Goal: Information Seeking & Learning: Learn about a topic

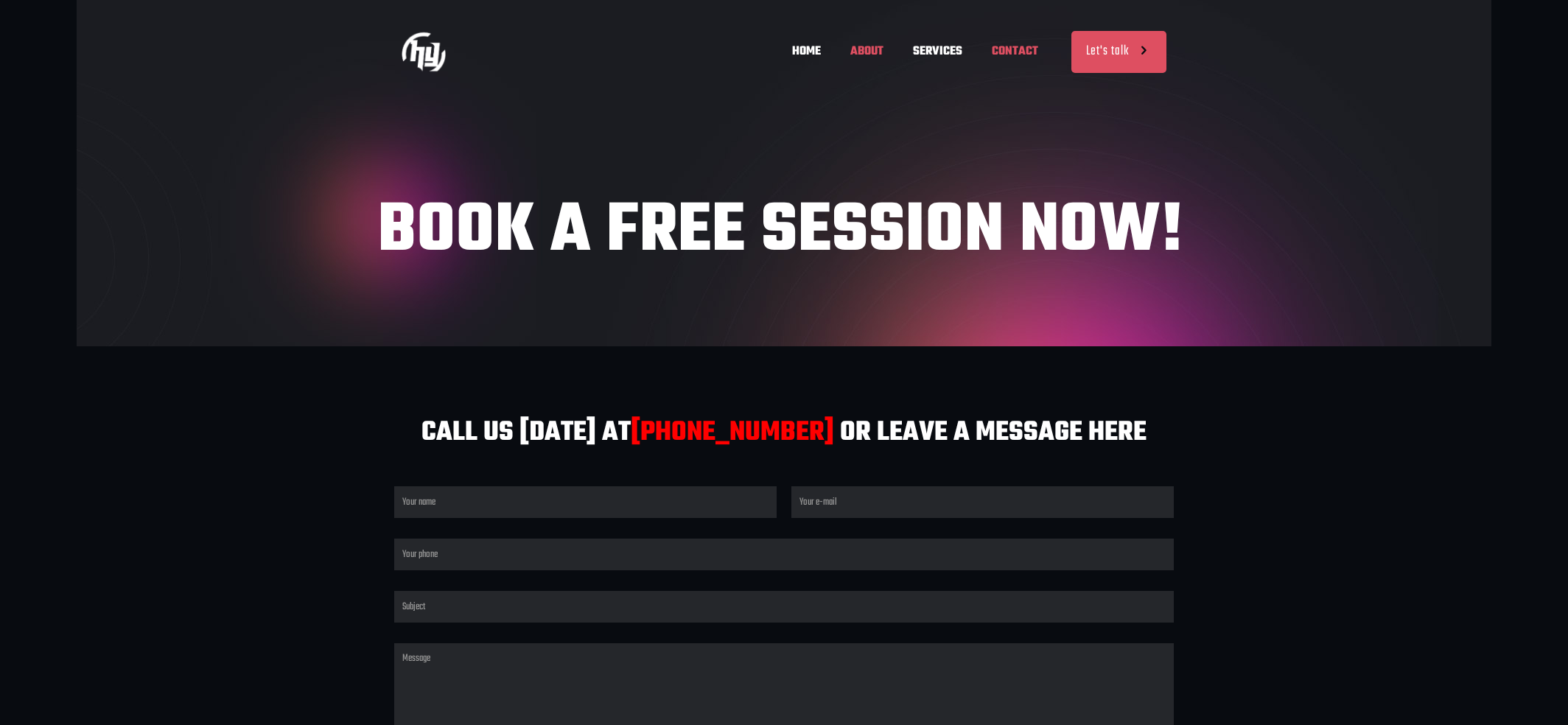
click at [867, 48] on span "ABOUT" at bounding box center [867, 52] width 63 height 44
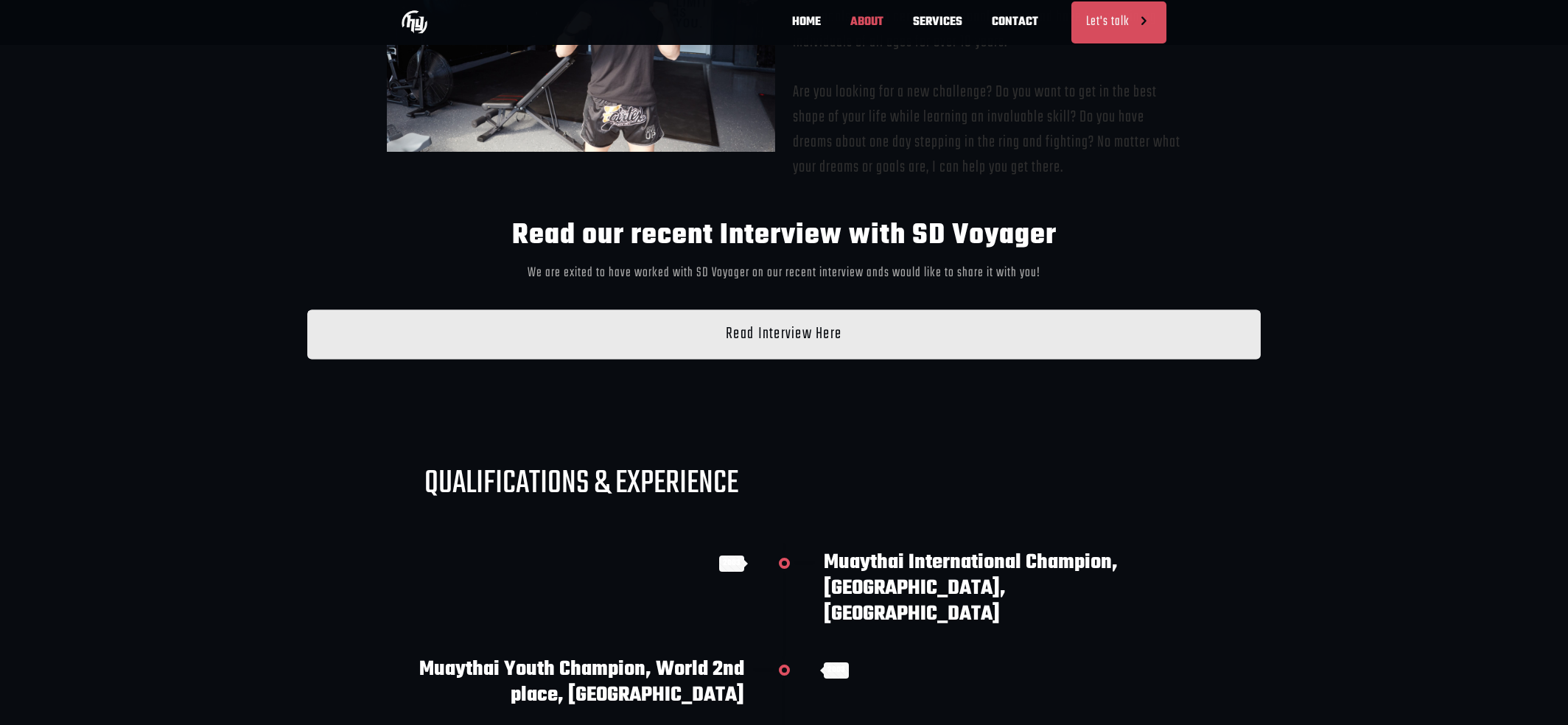
scroll to position [528, 0]
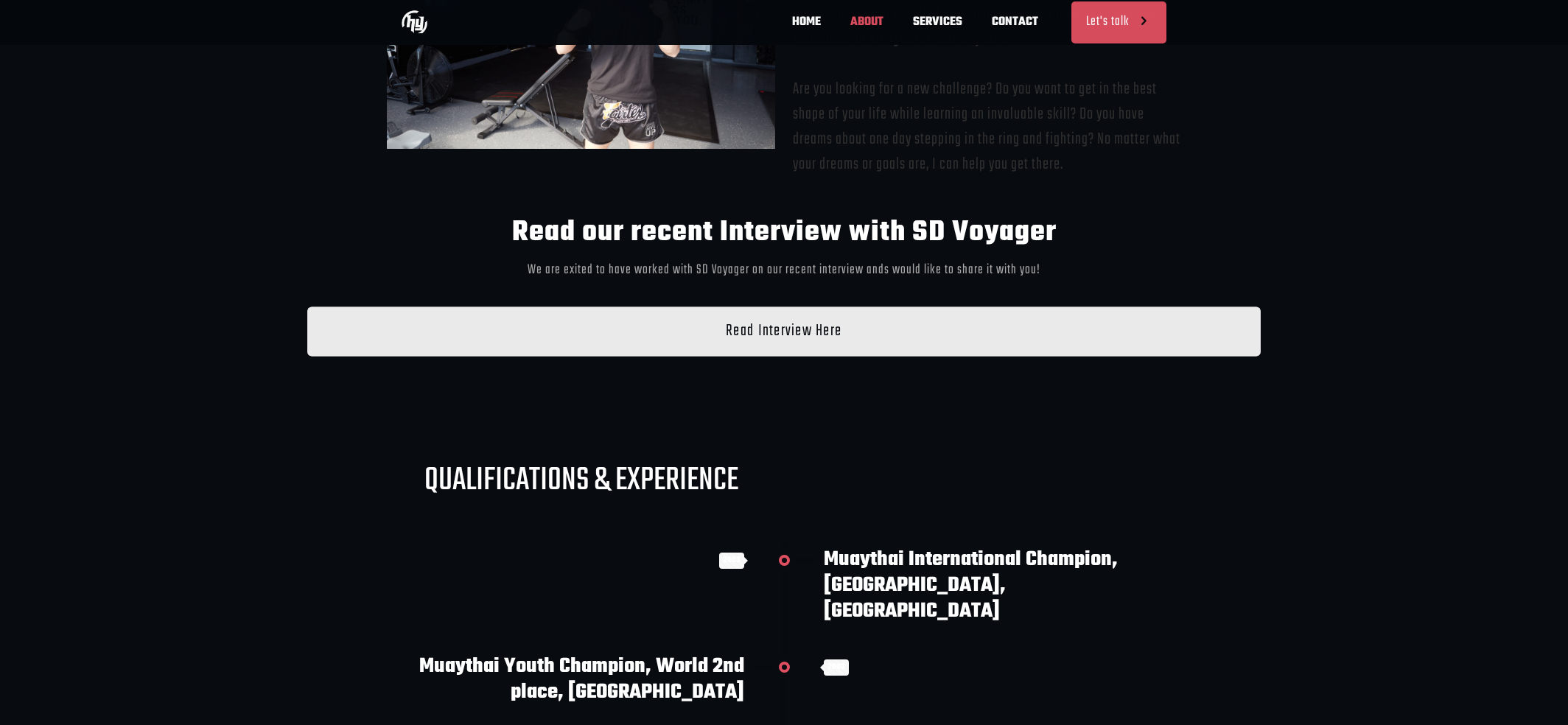
click at [775, 331] on span "Read Interview Here" at bounding box center [784, 331] width 115 height 21
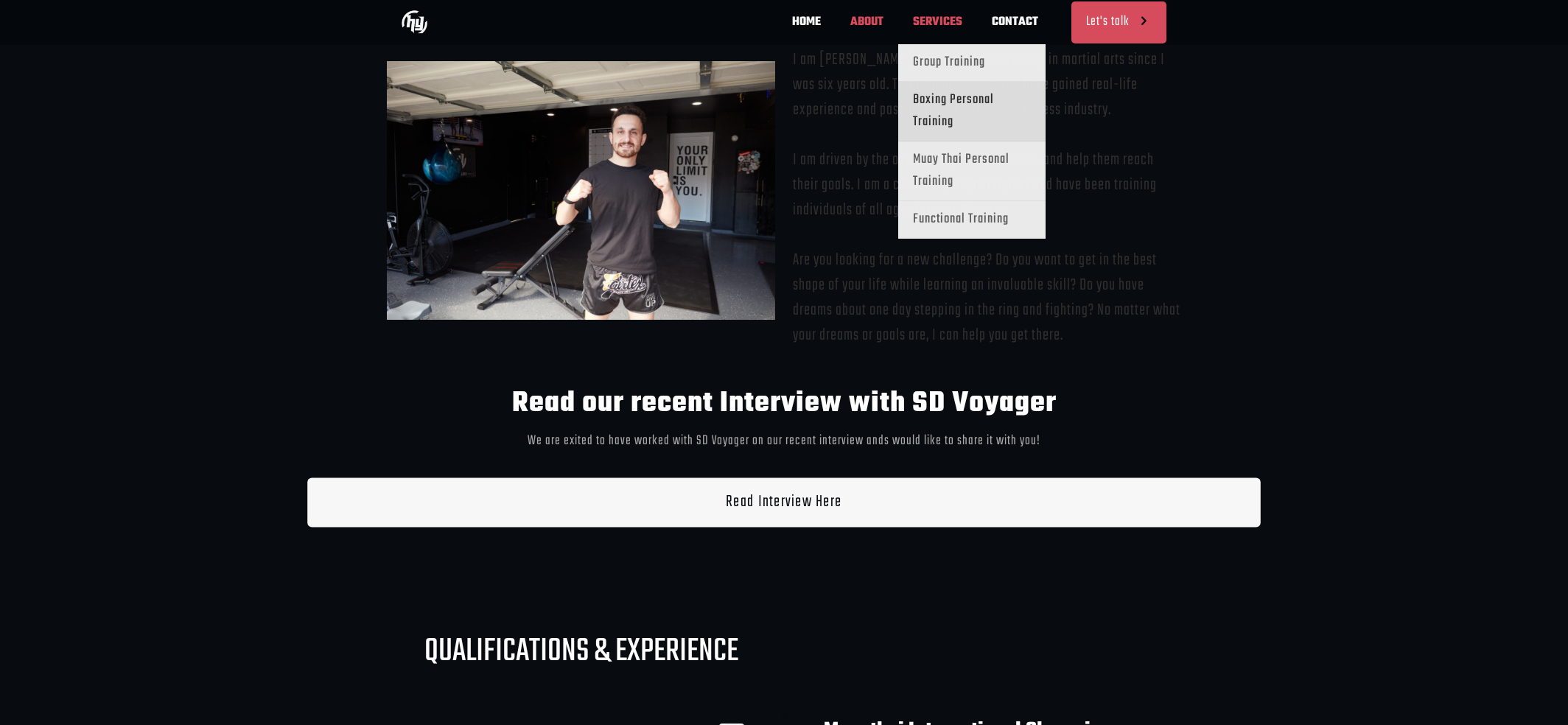
scroll to position [0, 216]
click at [936, 97] on span "Boxing Personal Training" at bounding box center [972, 111] width 118 height 44
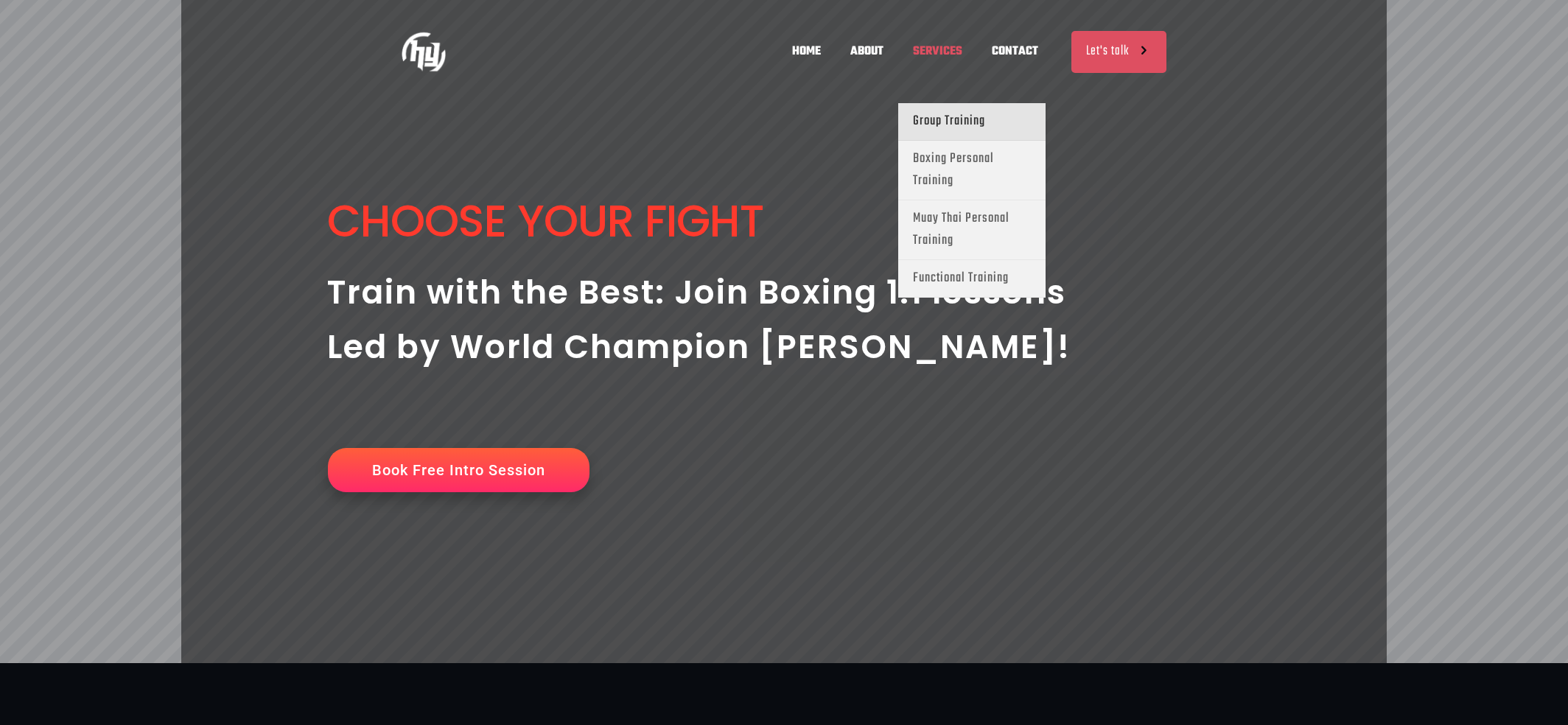
scroll to position [0, 865]
click at [944, 115] on span "Group Training" at bounding box center [949, 121] width 73 height 22
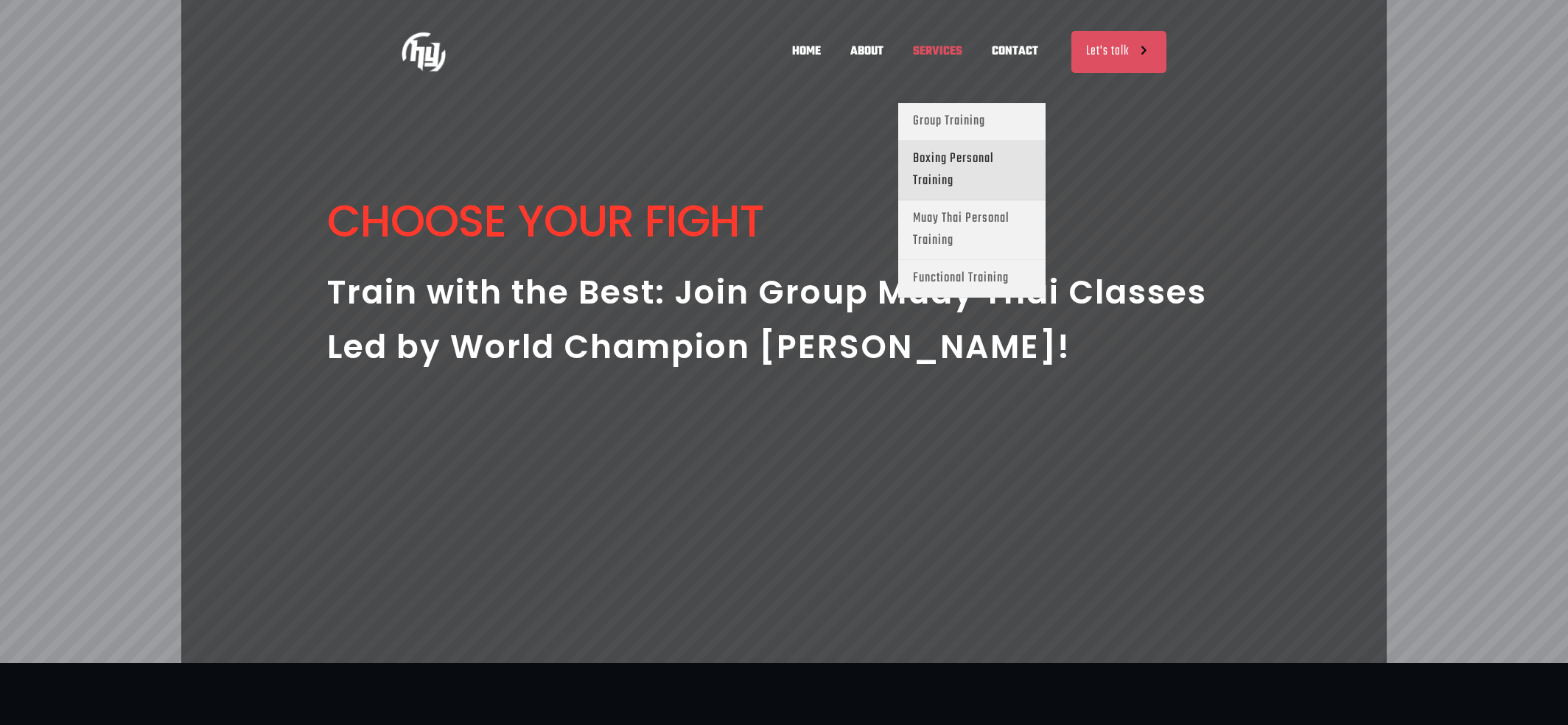
click at [938, 155] on span "Boxing Personal Training" at bounding box center [972, 170] width 118 height 44
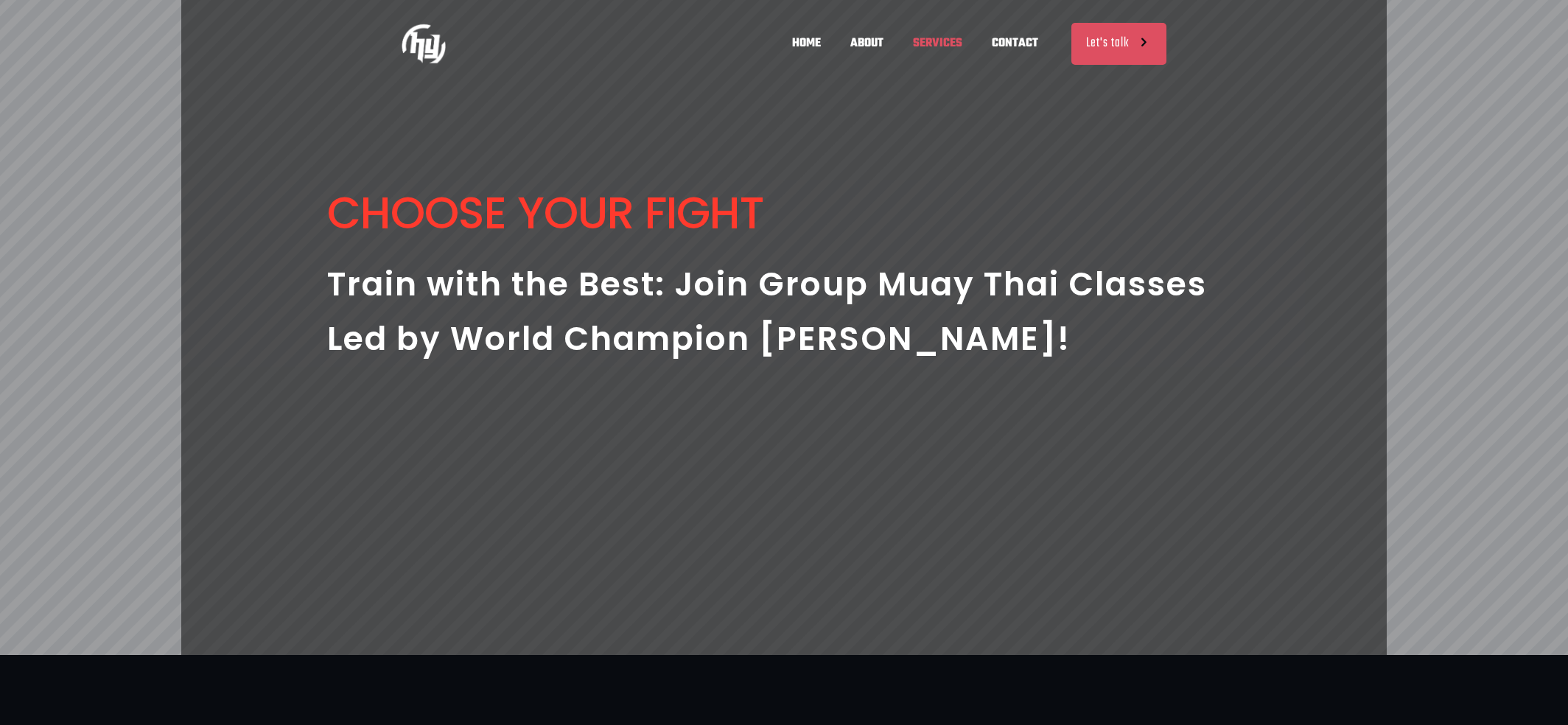
scroll to position [0, 649]
